Goal: Task Accomplishment & Management: Manage account settings

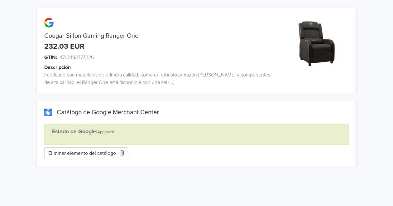
click at [99, 152] on button "Eliminar elemento del catálogo" at bounding box center [86, 153] width 84 height 12
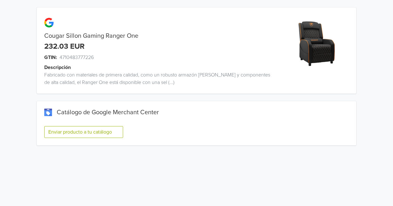
click at [111, 129] on button "Enviar producto a tu catálogo" at bounding box center [83, 132] width 79 height 12
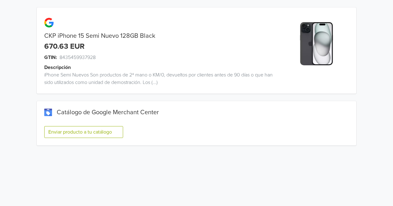
click at [74, 128] on button "Enviar producto a tu catálogo" at bounding box center [83, 132] width 79 height 12
